Goal: Information Seeking & Learning: Understand process/instructions

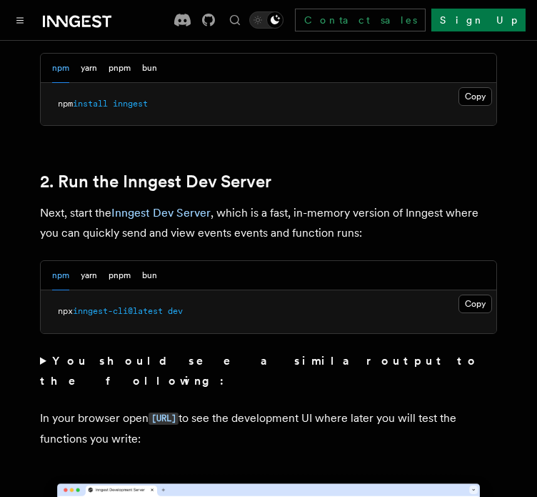
scroll to position [945, 0]
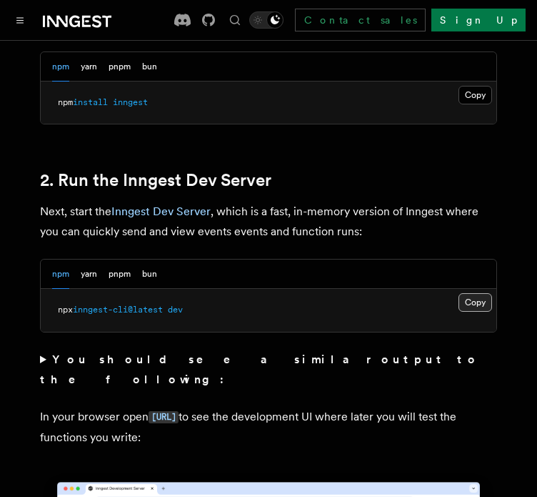
click at [480, 293] on button "Copy Copied" at bounding box center [476, 302] width 34 height 19
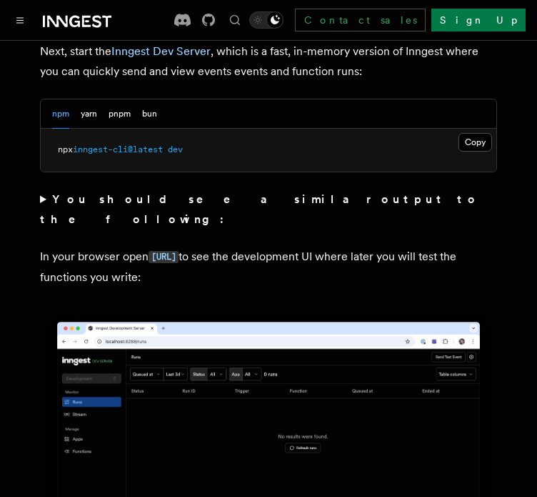
scroll to position [1108, 0]
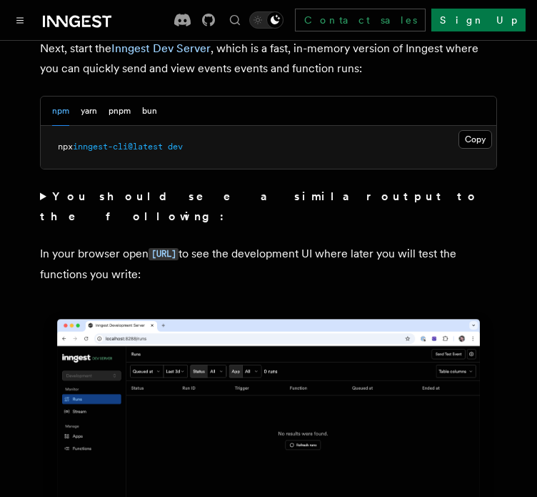
click at [43, 187] on summary "You should see a similar output to the following:" at bounding box center [268, 207] width 457 height 40
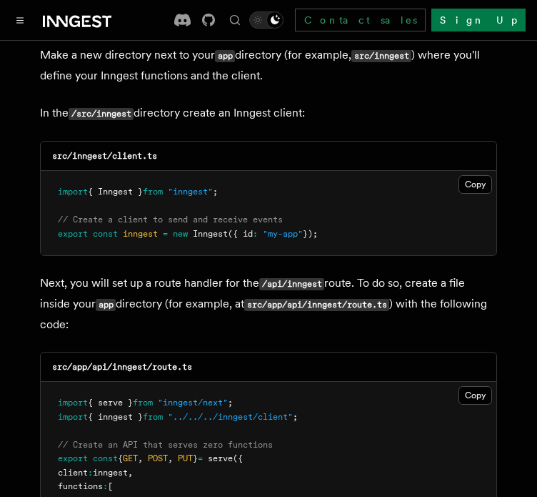
scroll to position [2127, 0]
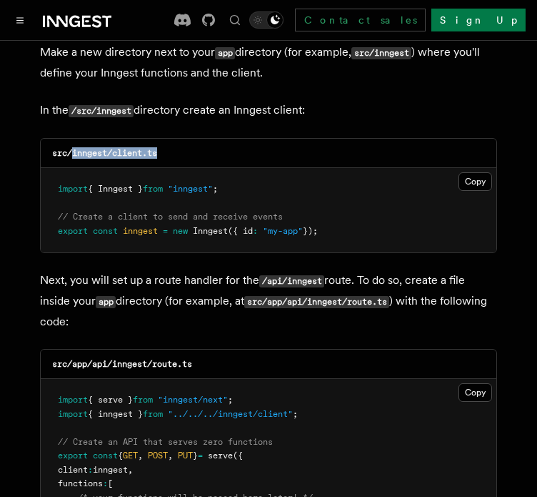
drag, startPoint x: 169, startPoint y: 125, endPoint x: 73, endPoint y: 124, distance: 95.8
click at [73, 139] on div "src/inngest/client.ts" at bounding box center [269, 153] width 456 height 29
copy code "inngest/client.ts"
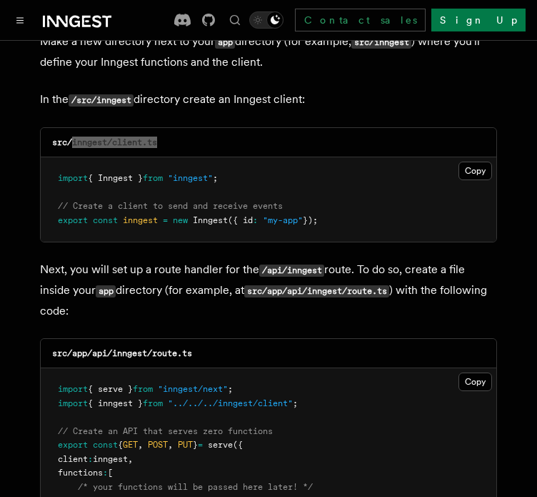
scroll to position [2140, 0]
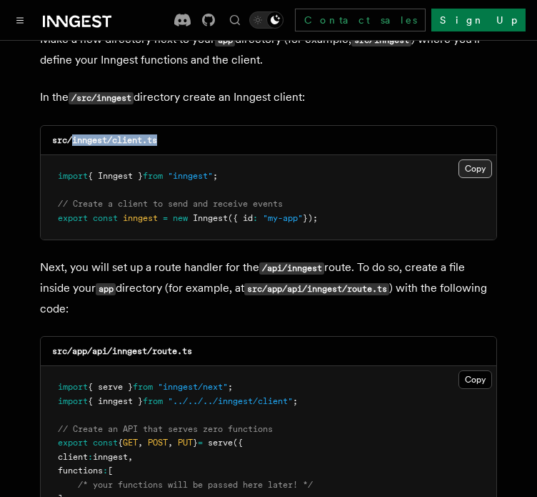
click at [470, 159] on button "Copy Copied" at bounding box center [476, 168] width 34 height 19
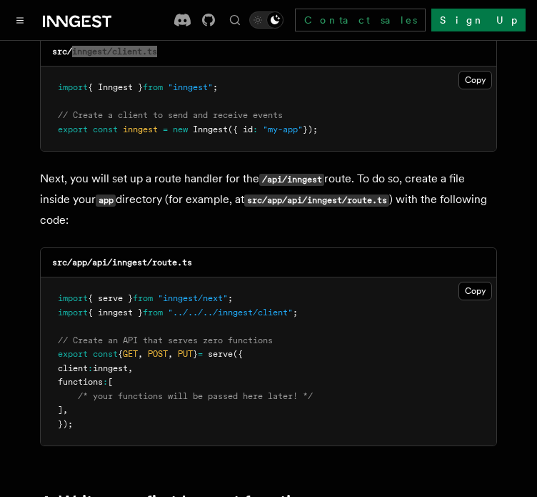
scroll to position [2236, 0]
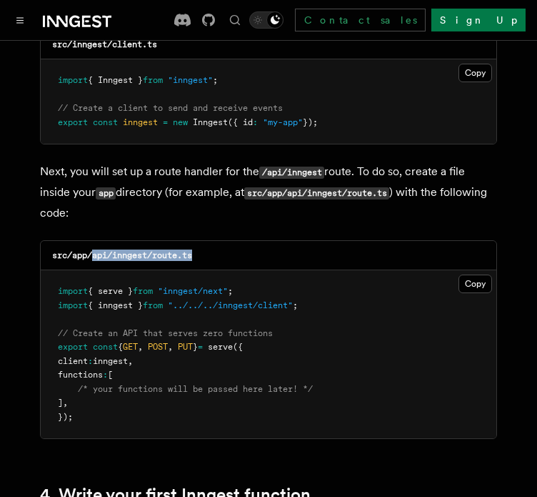
drag, startPoint x: 204, startPoint y: 222, endPoint x: 92, endPoint y: 229, distance: 111.7
click at [92, 241] on div "src/app/api/inngest/route.ts" at bounding box center [269, 255] width 456 height 29
copy code "api/inngest/route.ts"
click at [472, 274] on button "Copy Copied" at bounding box center [476, 283] width 34 height 19
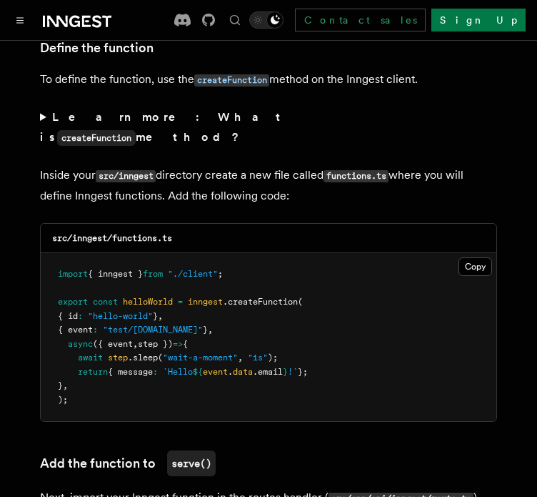
scroll to position [2804, 0]
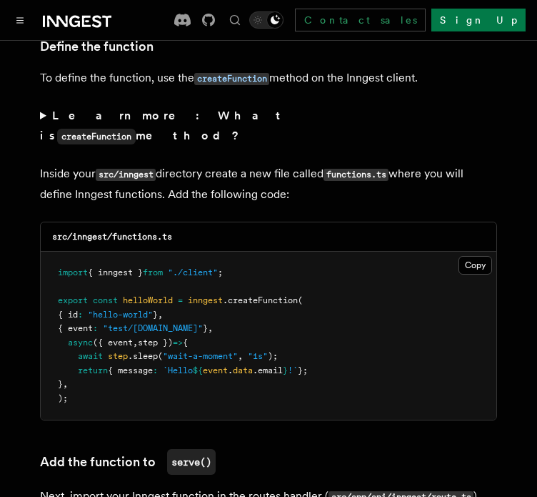
click at [43, 106] on summary "Learn more: What is createFunction method?" at bounding box center [268, 126] width 457 height 41
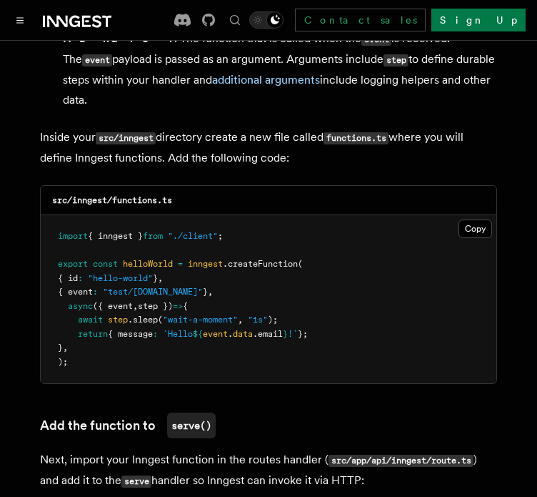
scroll to position [3135, 0]
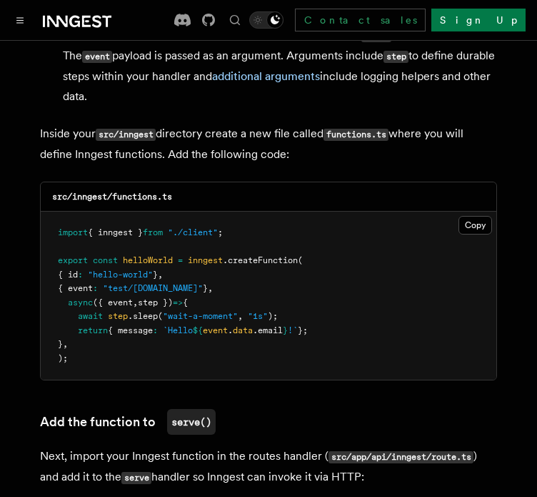
click at [472, 212] on pre "import { inngest } from "./client" ; export const helloWorld = inngest .createF…" at bounding box center [269, 296] width 456 height 168
click at [466, 216] on button "Copy Copied" at bounding box center [476, 225] width 34 height 19
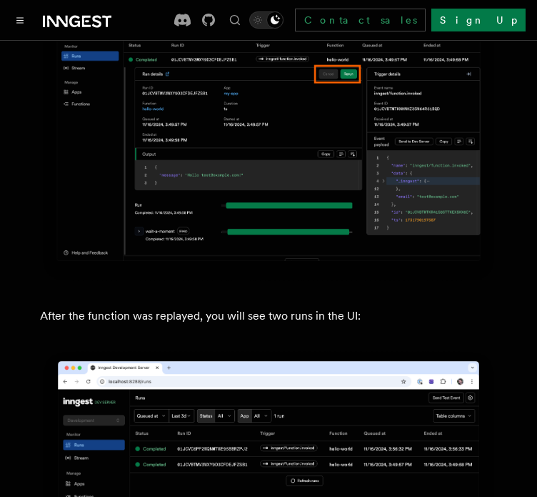
scroll to position [6714, 0]
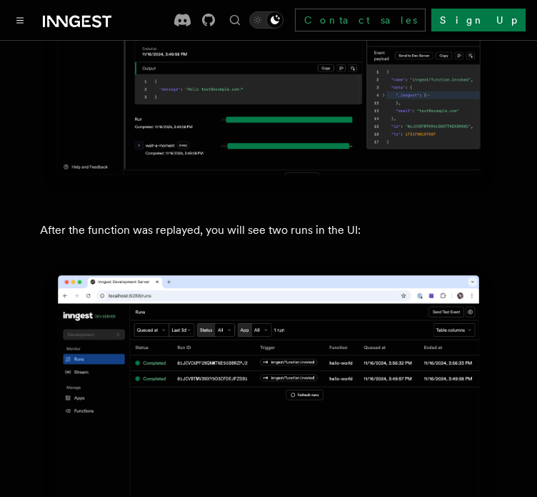
click at [479, 266] on img at bounding box center [268, 406] width 457 height 287
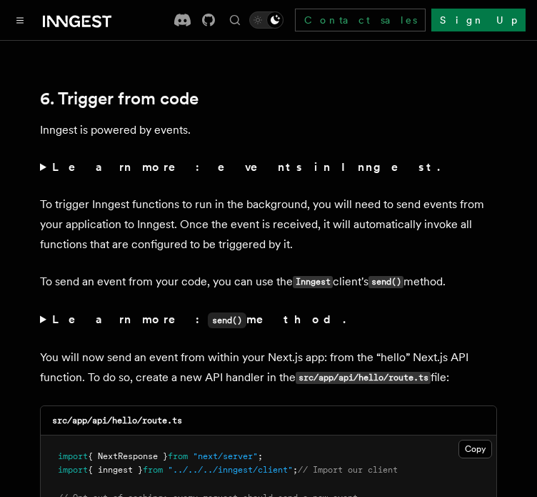
scroll to position [7313, 0]
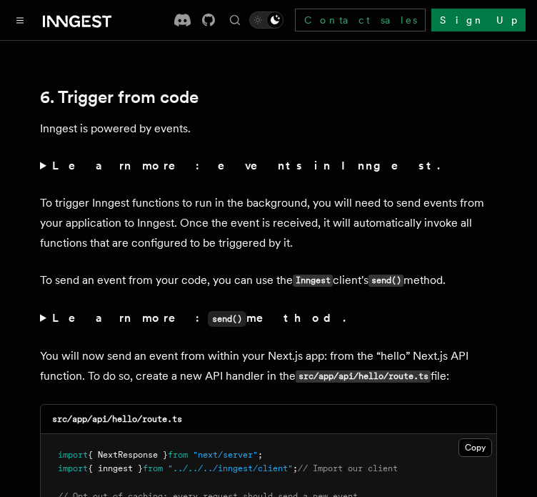
click at [43, 156] on summary "Learn more: events in Inngest." at bounding box center [268, 166] width 457 height 20
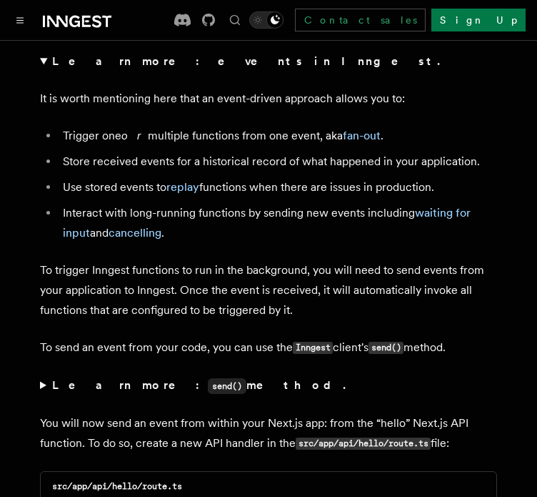
scroll to position [7418, 0]
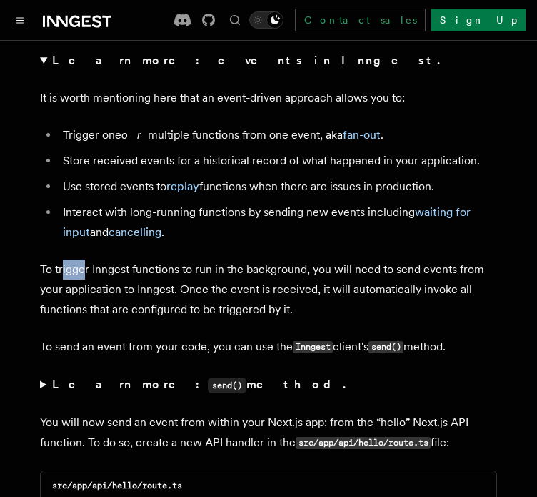
drag, startPoint x: 61, startPoint y: 188, endPoint x: 85, endPoint y: 191, distance: 24.5
click at [85, 259] on p "To trigger Inngest functions to run in the background, you will need to send ev…" at bounding box center [268, 289] width 457 height 60
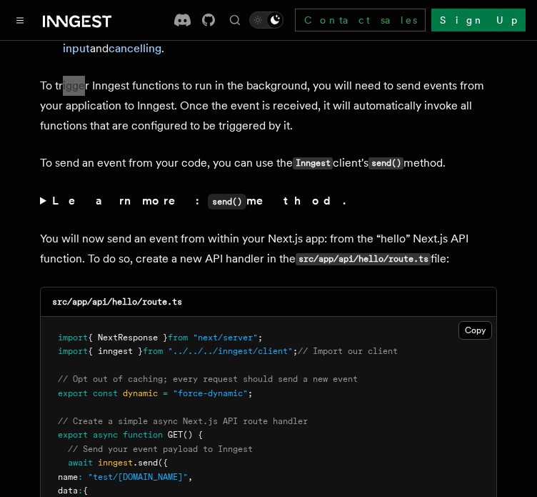
scroll to position [7606, 0]
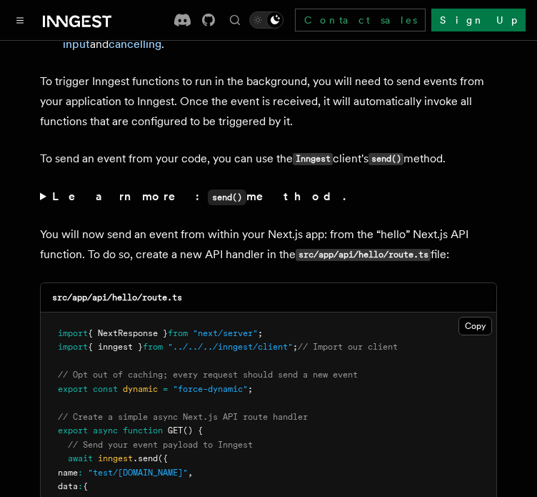
click at [45, 187] on summary "Learn more: send() method." at bounding box center [268, 197] width 457 height 21
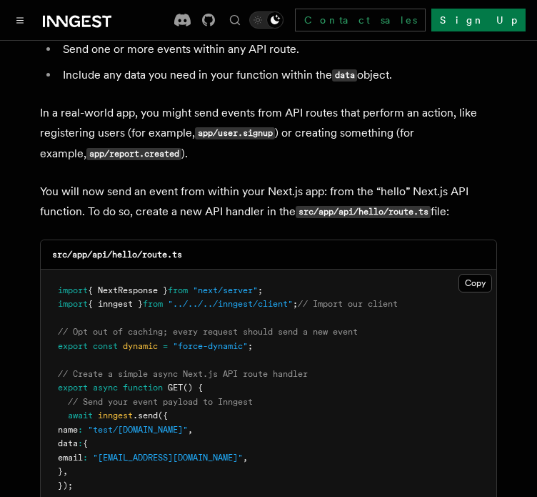
scroll to position [7833, 0]
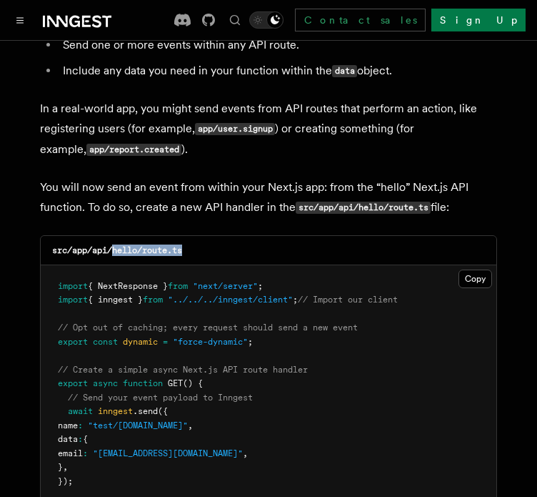
drag, startPoint x: 196, startPoint y: 177, endPoint x: 112, endPoint y: 172, distance: 83.8
click at [112, 236] on div "src/app/api/hello/route.ts" at bounding box center [269, 250] width 456 height 29
copy code "hello/route.ts"
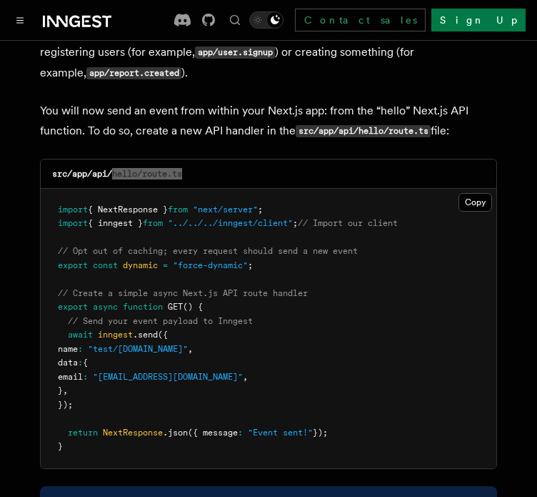
scroll to position [7916, 0]
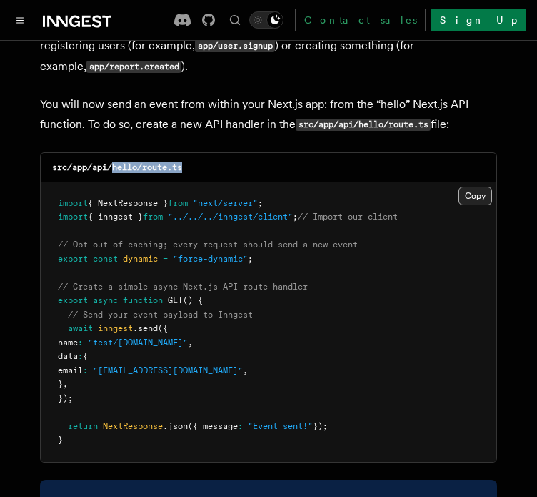
click at [477, 187] on button "Copy Copied" at bounding box center [476, 196] width 34 height 19
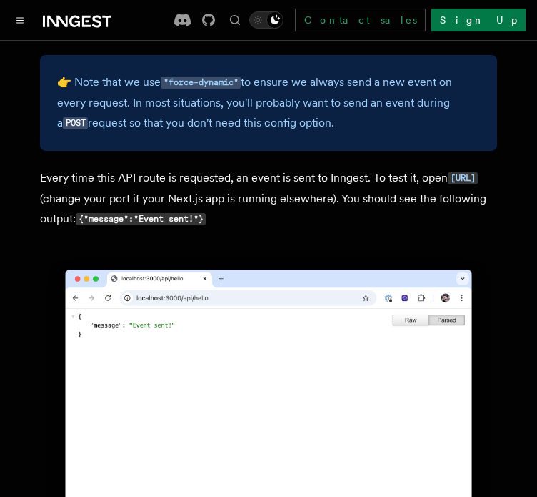
scroll to position [8341, 0]
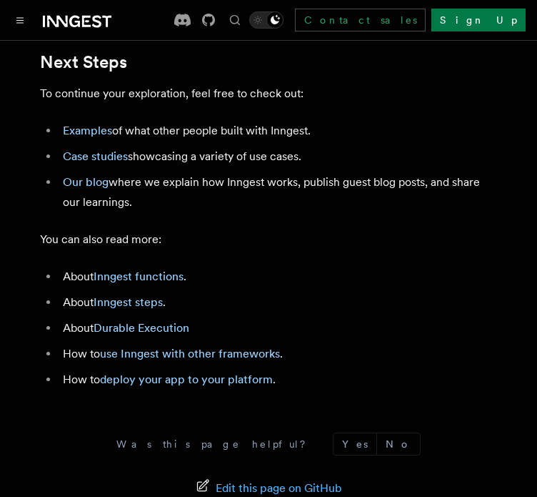
scroll to position [9293, 0]
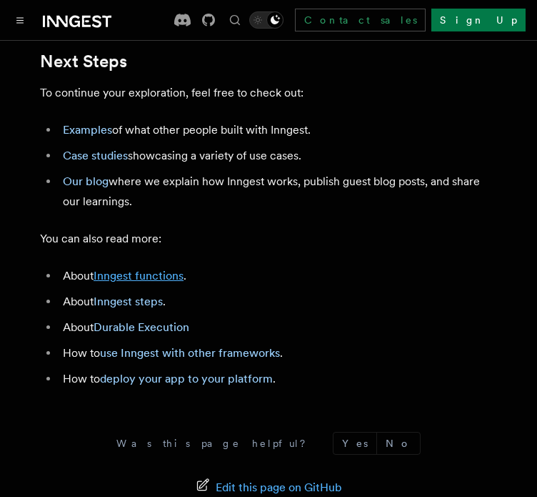
click at [160, 269] on link "Inngest functions" at bounding box center [139, 276] width 90 height 14
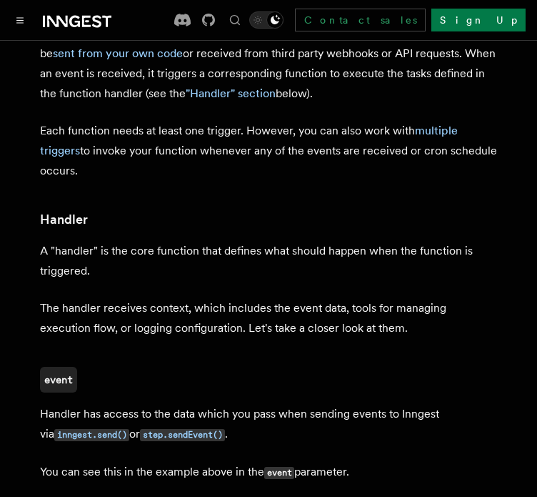
scroll to position [1455, 0]
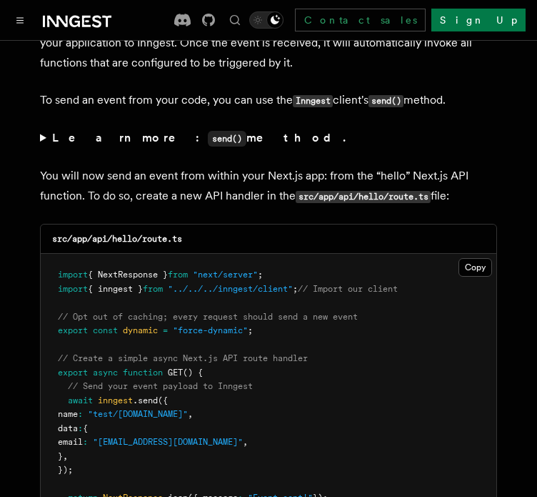
scroll to position [6895, 0]
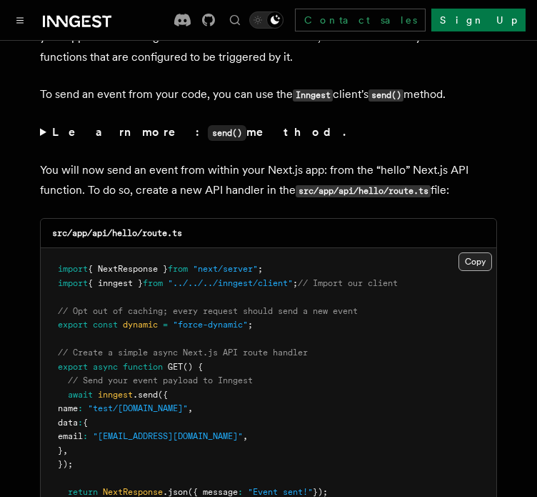
click at [472, 252] on button "Copy Copied" at bounding box center [476, 261] width 34 height 19
